Goal: Ask a question

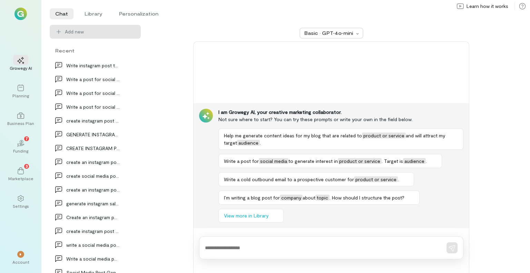
click at [268, 246] on textarea at bounding box center [321, 247] width 233 height 7
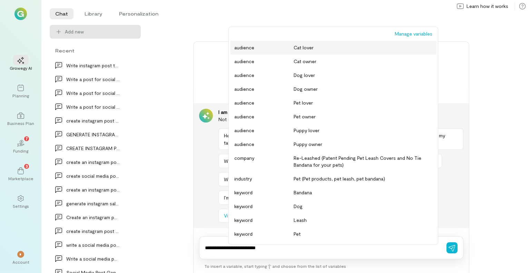
click at [295, 76] on div "Dog lover" at bounding box center [363, 75] width 139 height 7
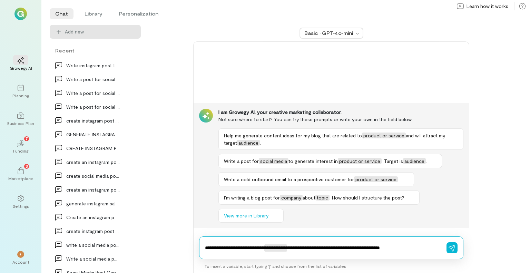
type textarea "**********"
